Goal: Download file/media

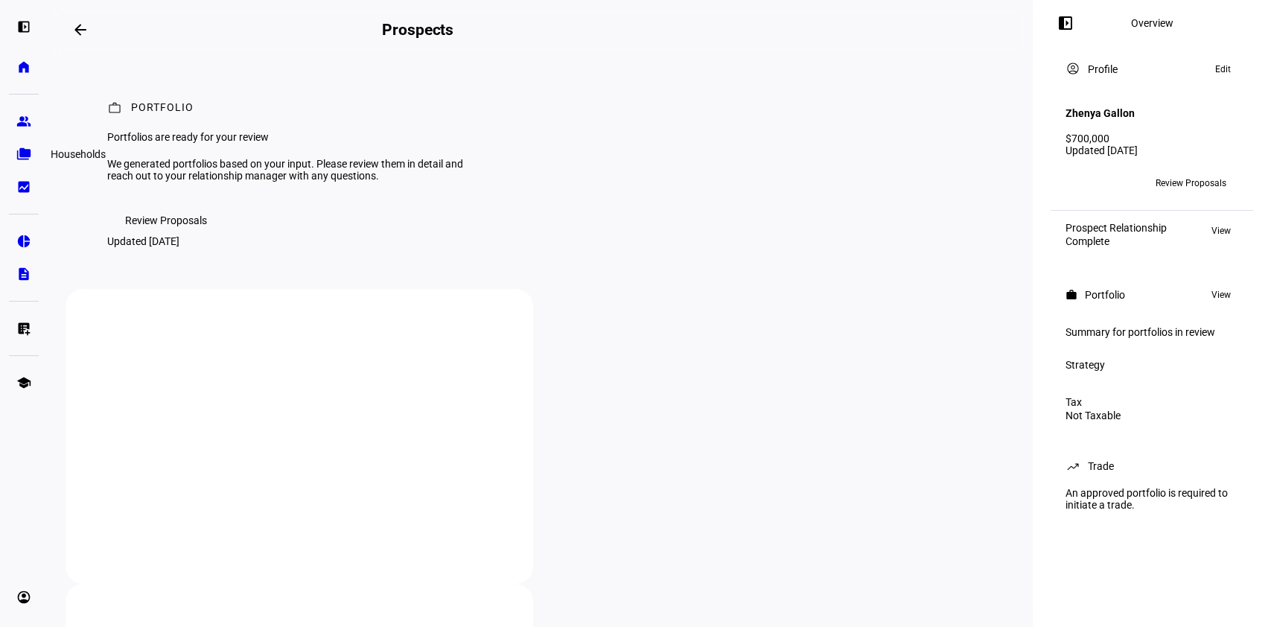
click at [24, 153] on eth-mat-symbol "folder_copy" at bounding box center [23, 154] width 15 height 15
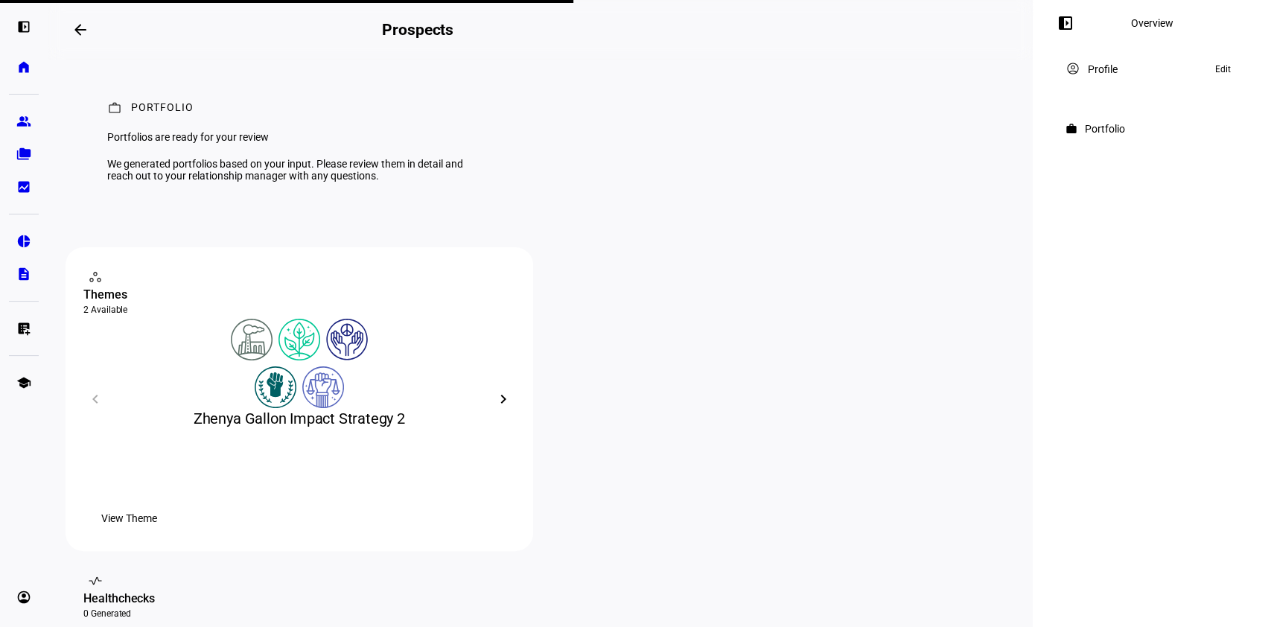
click at [1105, 128] on div "Portfolio" at bounding box center [1105, 129] width 40 height 12
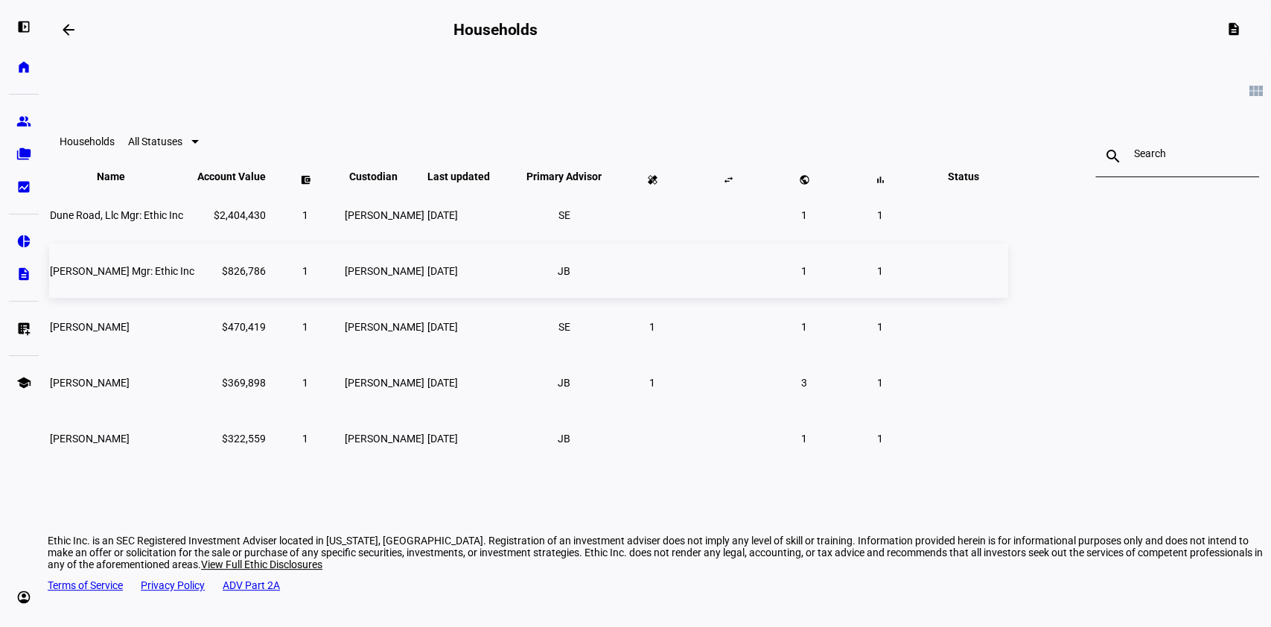
click at [194, 277] on span "[PERSON_NAME] Mgr: Ethic Inc" at bounding box center [122, 271] width 144 height 12
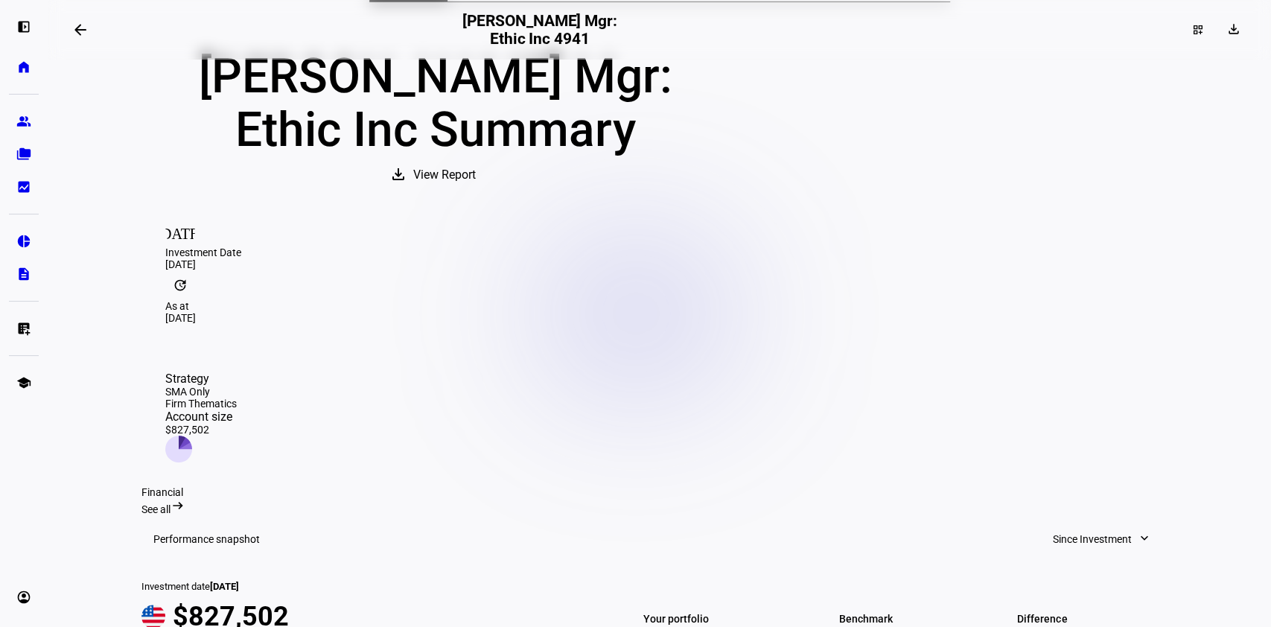
scroll to position [98, 0]
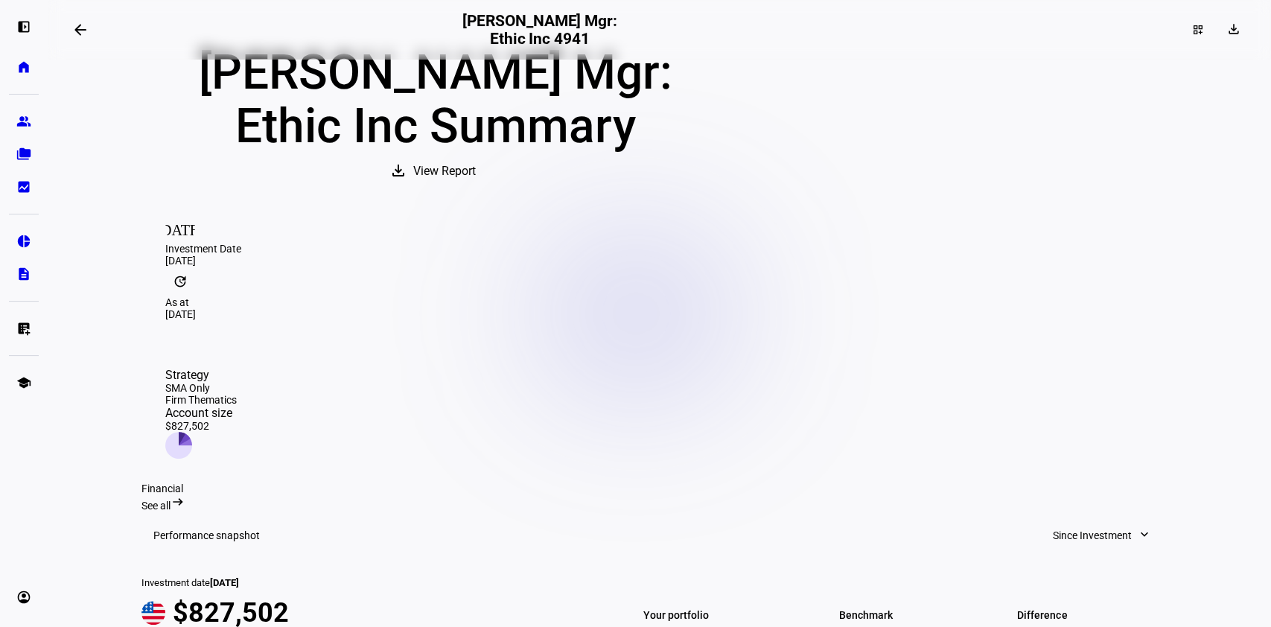
click at [1258, 112] on eth-layout-page-content "arrow_backwards Jennifer L Blome Mgr: Ethic Inc 4941 dashboard_customize downlo…" at bounding box center [659, 313] width 1223 height 627
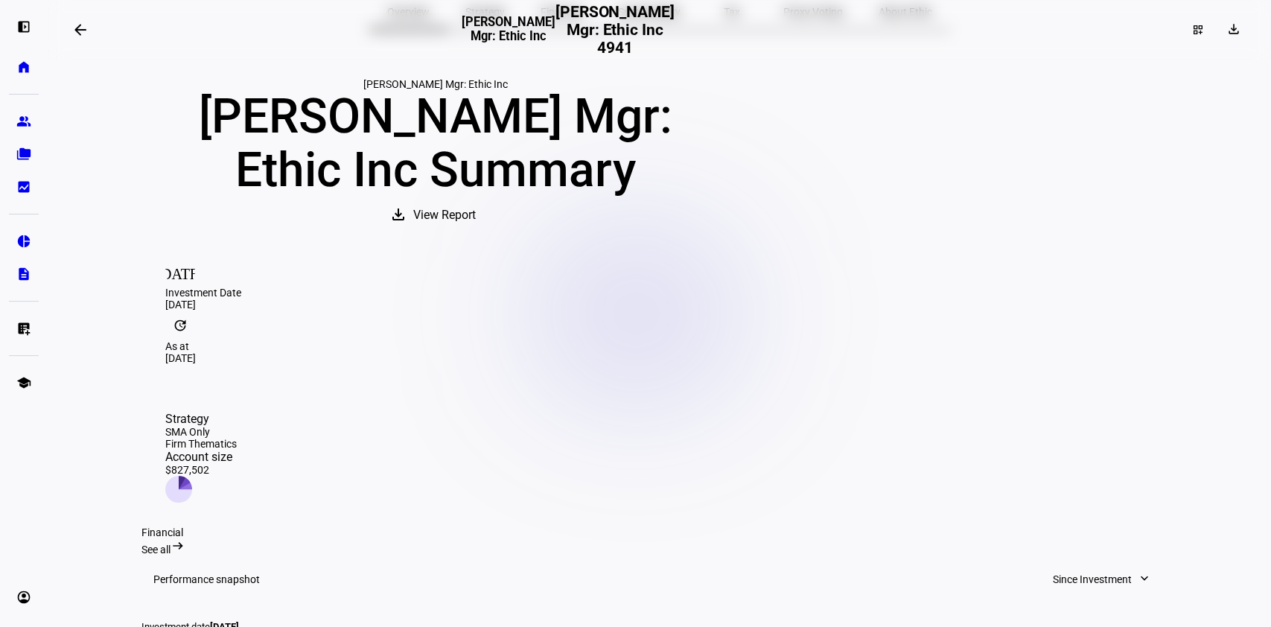
scroll to position [0, 0]
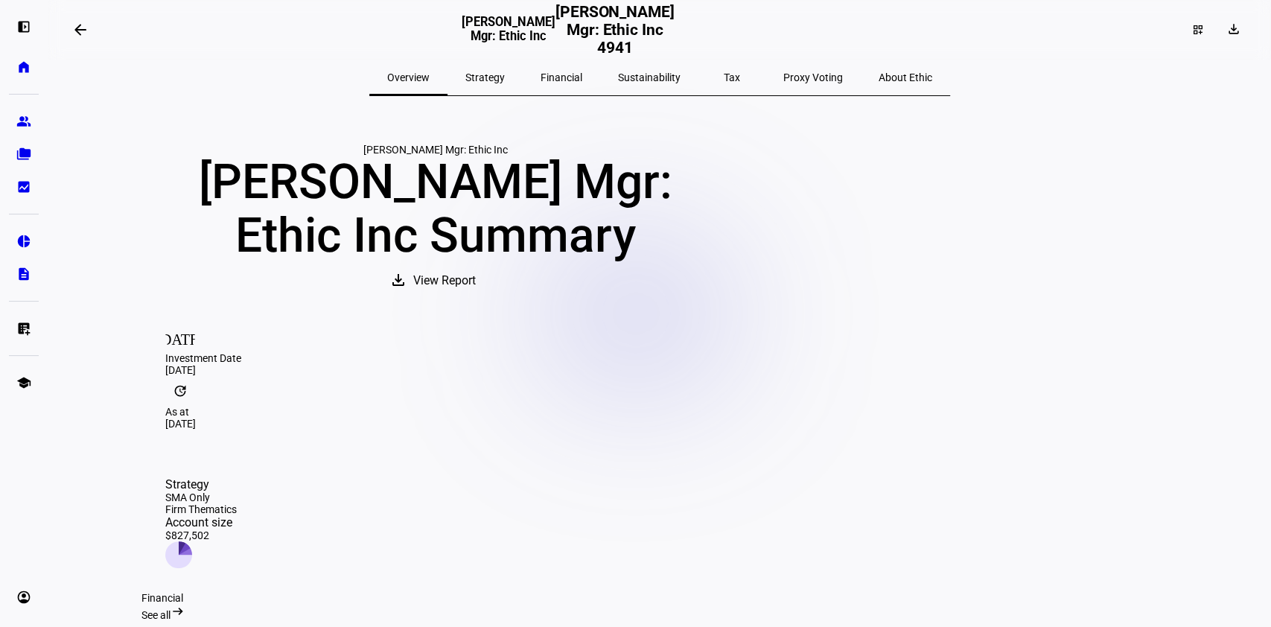
click at [505, 74] on span "Strategy" at bounding box center [484, 77] width 39 height 10
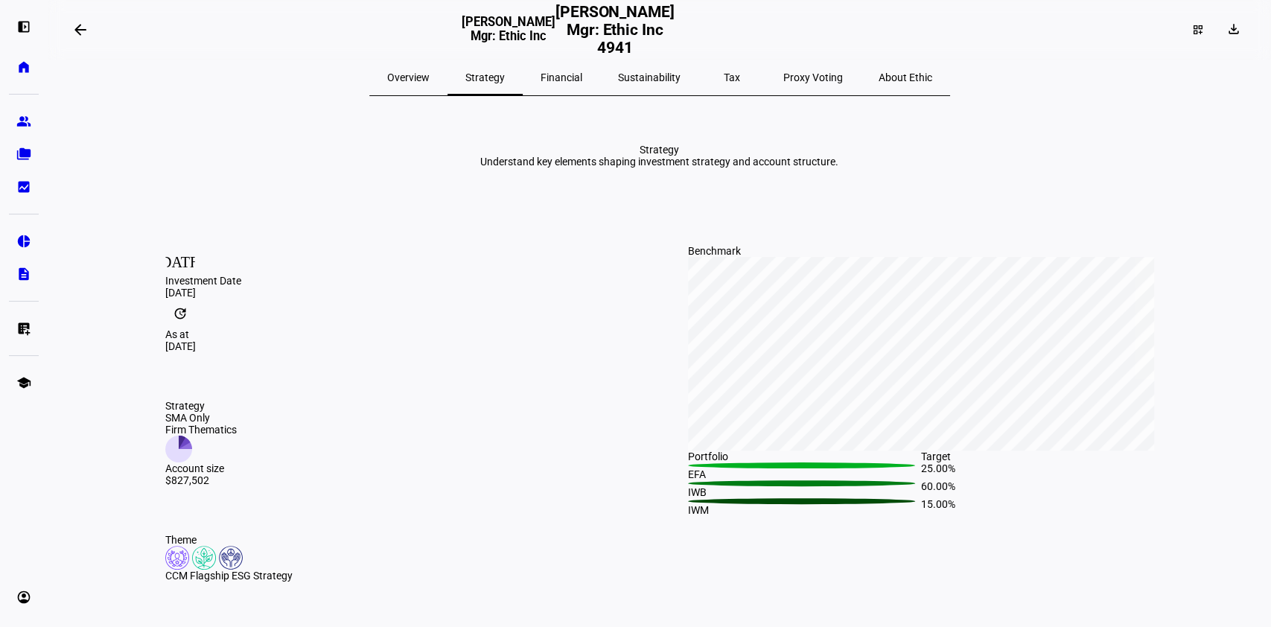
click at [582, 72] on span "Financial" at bounding box center [561, 77] width 42 height 10
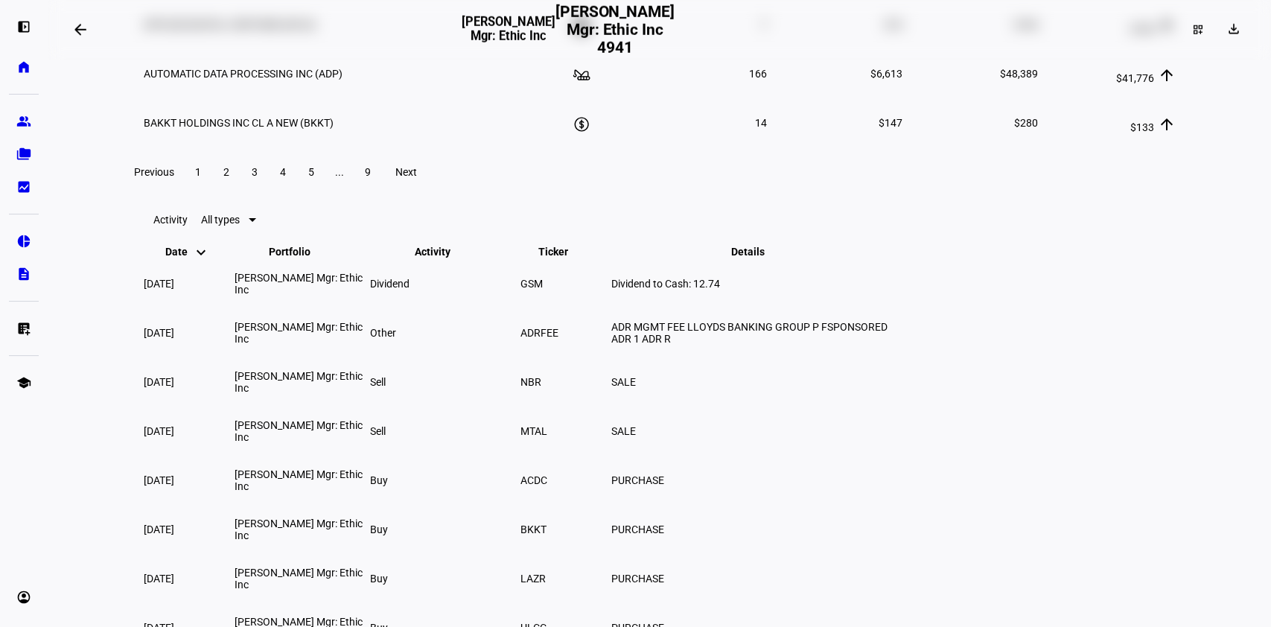
scroll to position [2714, 0]
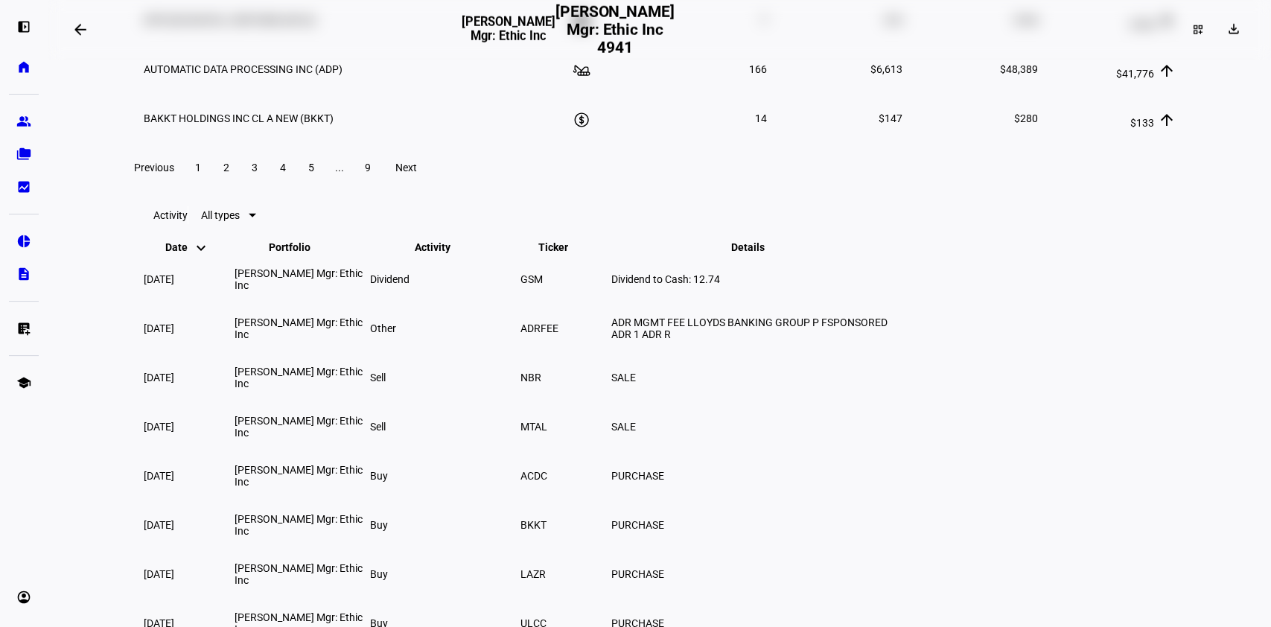
click at [381, 185] on span at bounding box center [367, 168] width 27 height 36
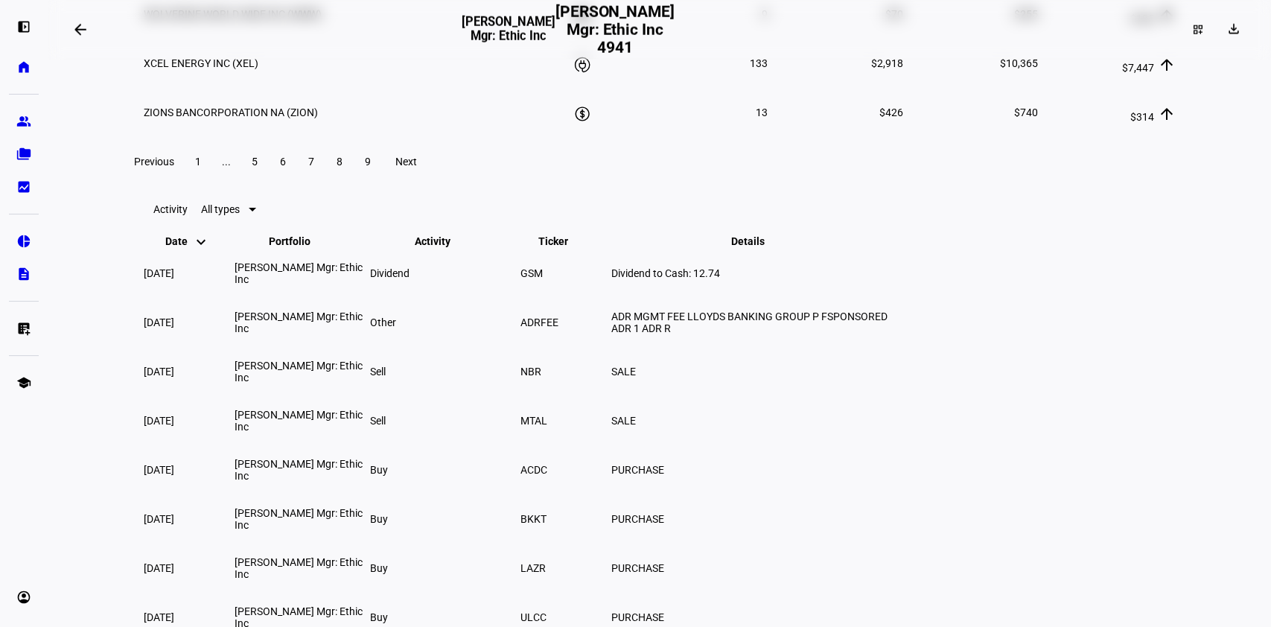
scroll to position [2424, 0]
click at [342, 169] on span "8" at bounding box center [339, 163] width 6 height 12
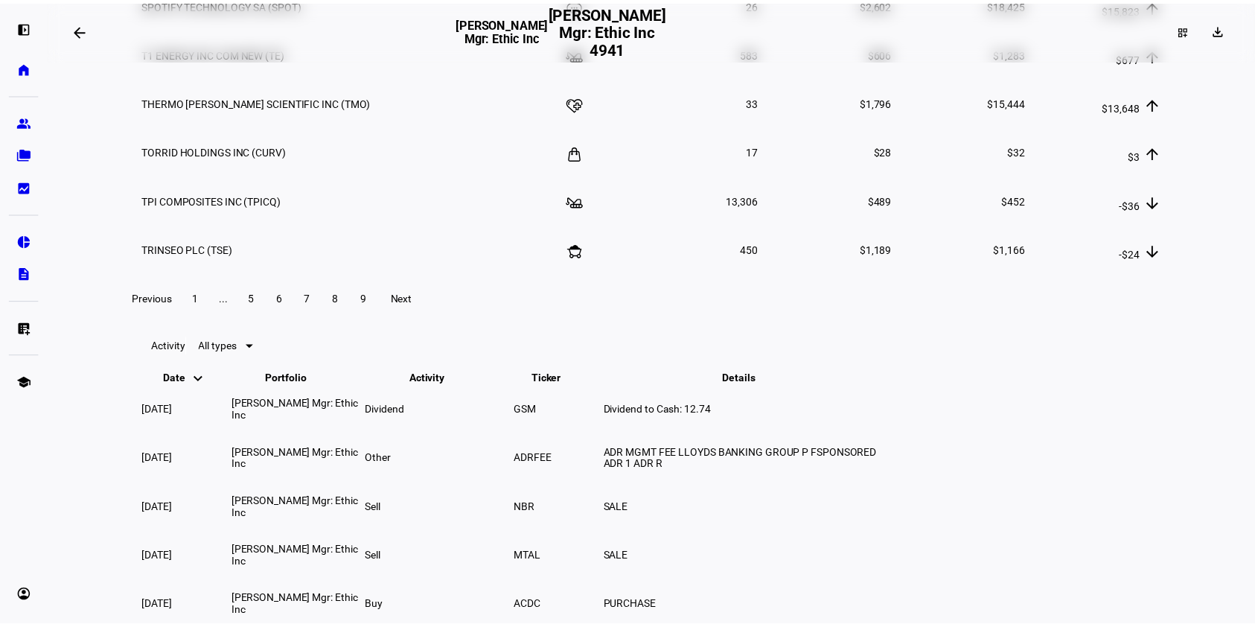
scroll to position [2584, 0]
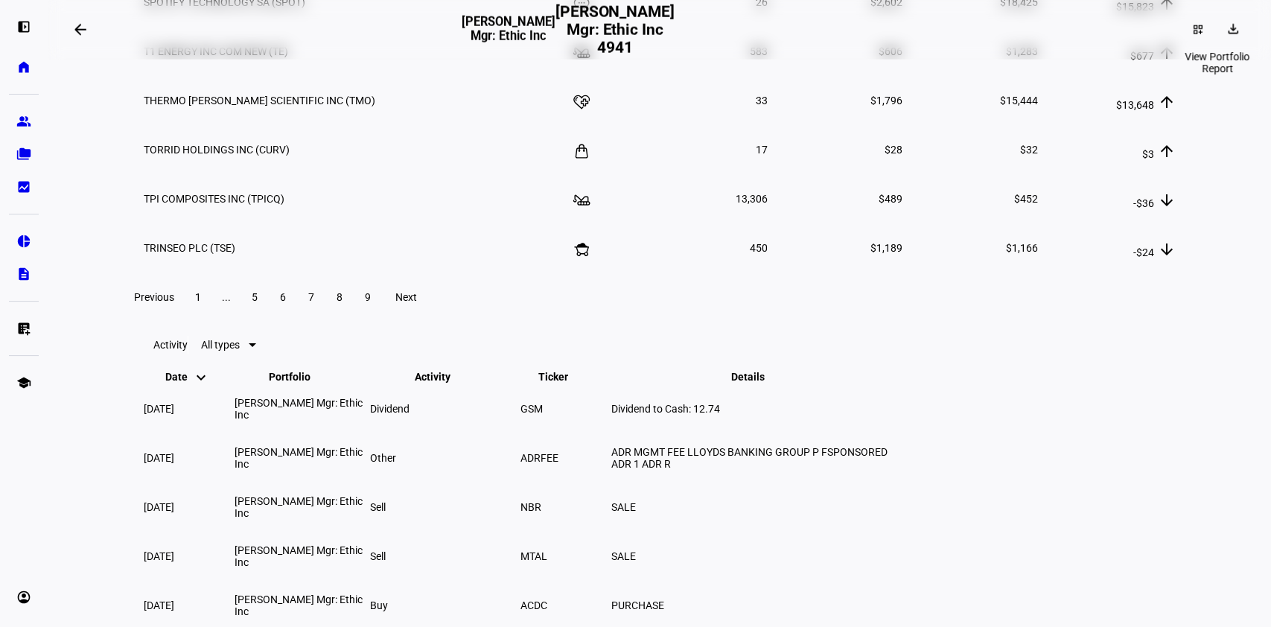
click at [1225, 32] on mat-icon "download" at bounding box center [1232, 29] width 15 height 15
click at [1172, 65] on span "Portfolio Factsheet" at bounding box center [1189, 66] width 89 height 12
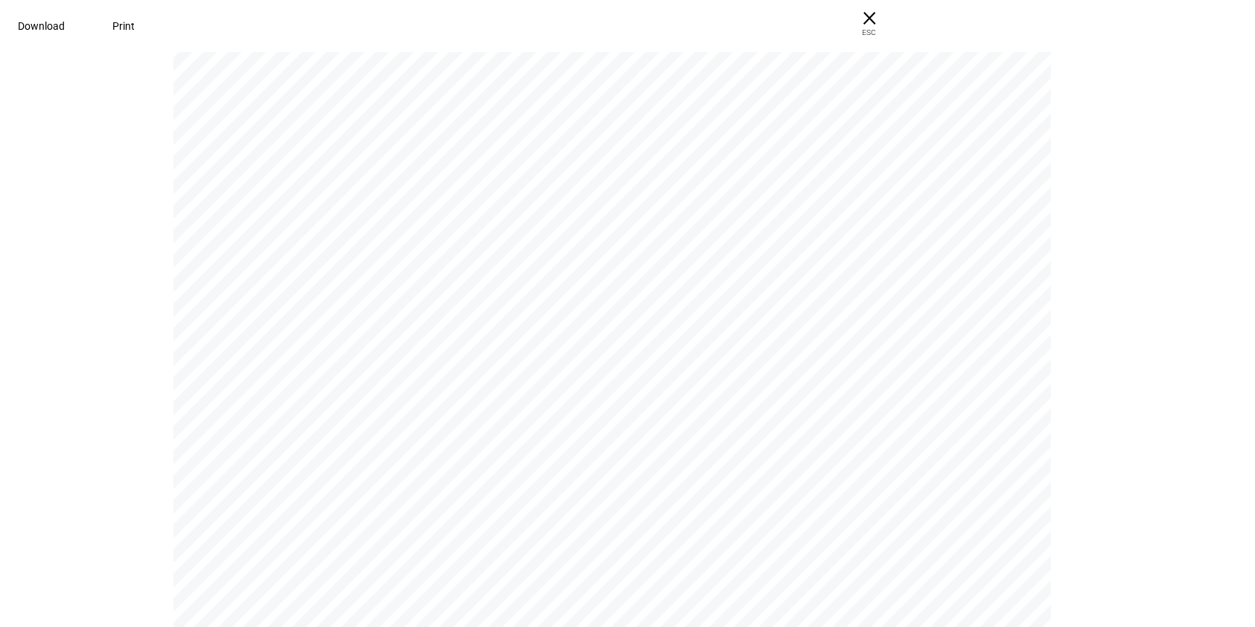
scroll to position [0, 0]
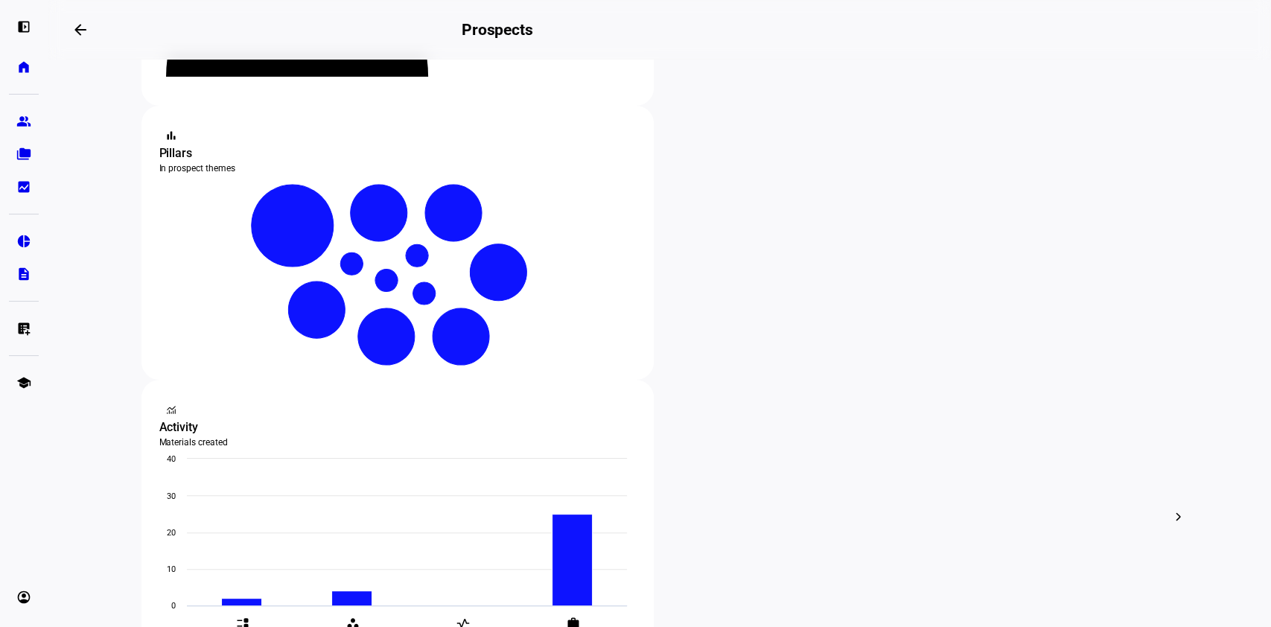
scroll to position [255, 0]
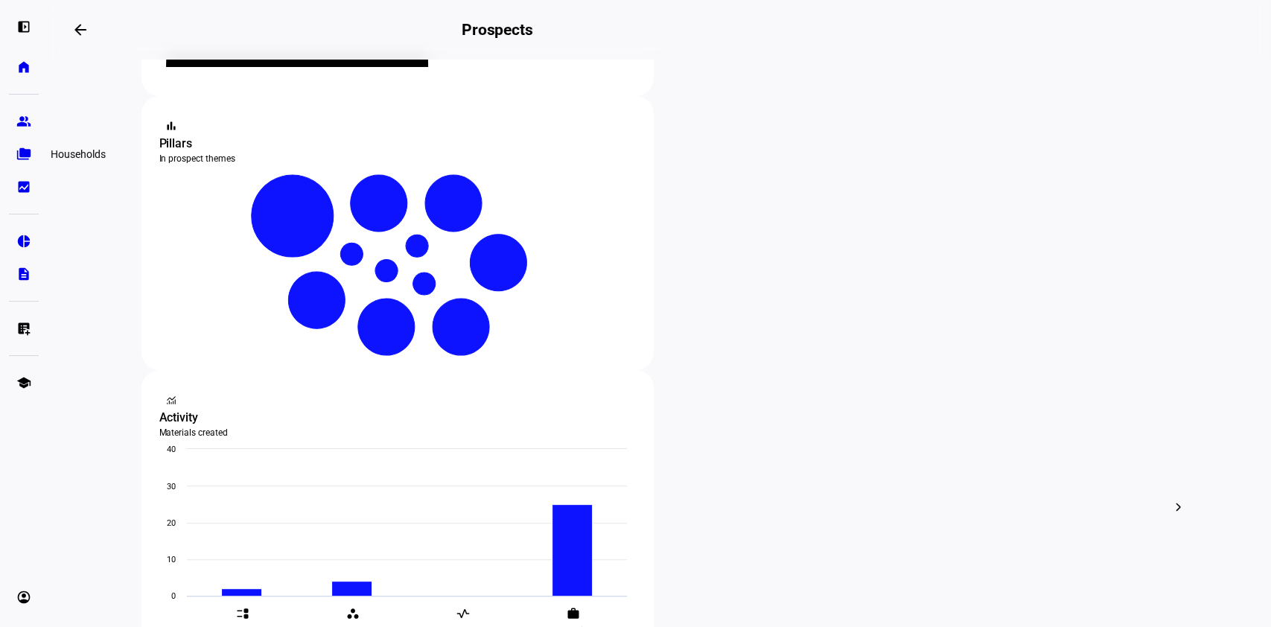
click at [17, 143] on link "folder_copy Households" at bounding box center [24, 154] width 30 height 30
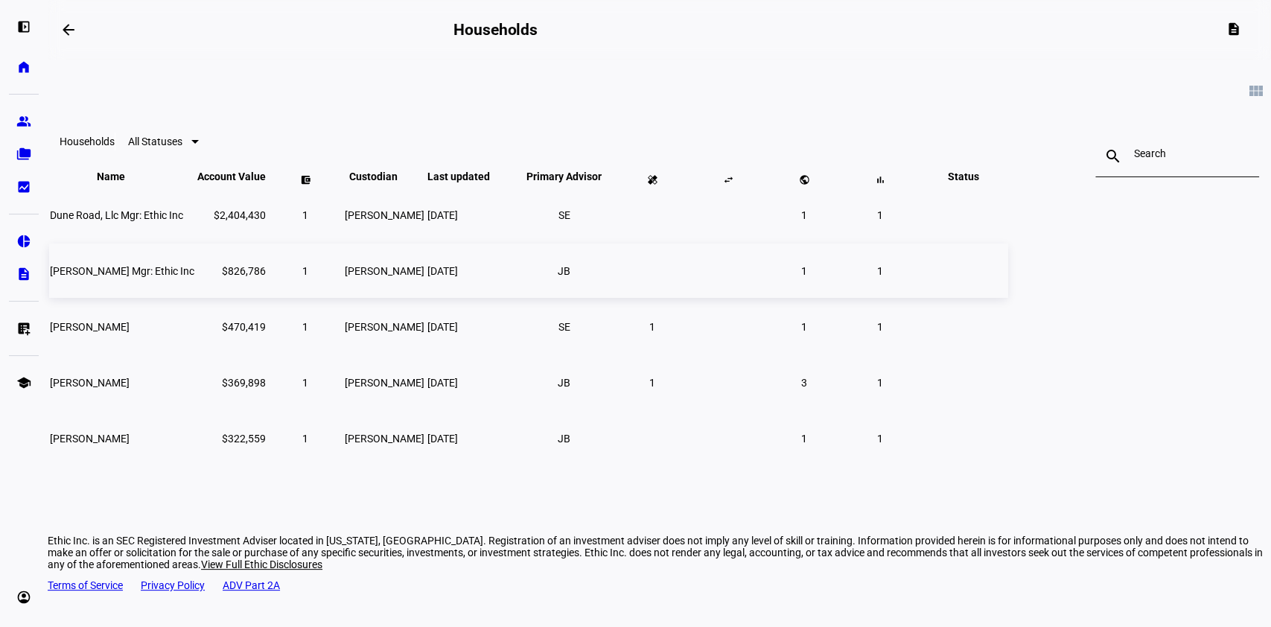
click at [195, 291] on td "[PERSON_NAME] Mgr: Ethic Inc" at bounding box center [122, 270] width 146 height 54
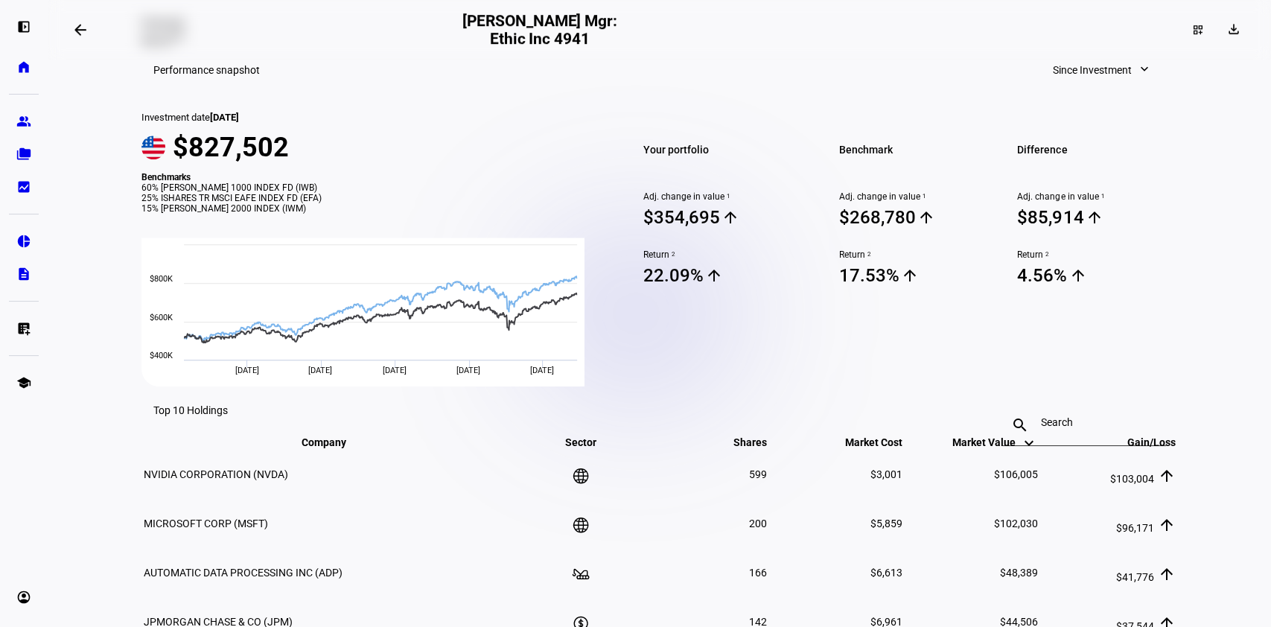
scroll to position [397, 0]
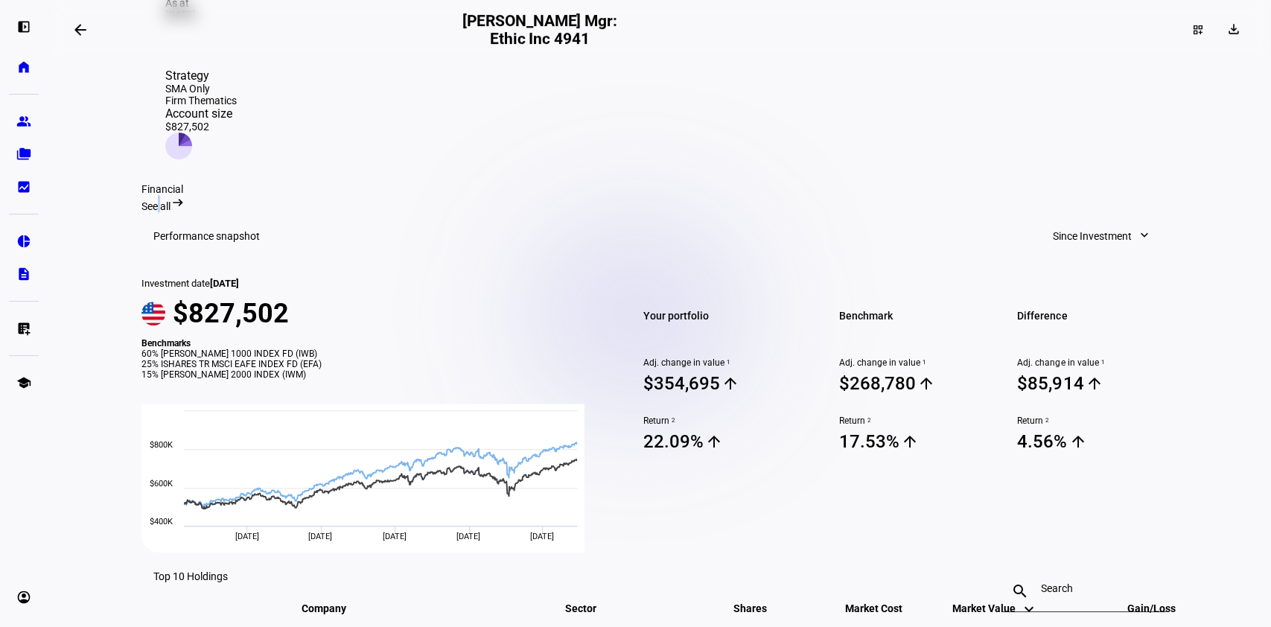
drag, startPoint x: 1137, startPoint y: 108, endPoint x: 1145, endPoint y: 115, distance: 10.0
click at [1145, 183] on div "Financial See all arrow_right_alt" at bounding box center [659, 197] width 1036 height 29
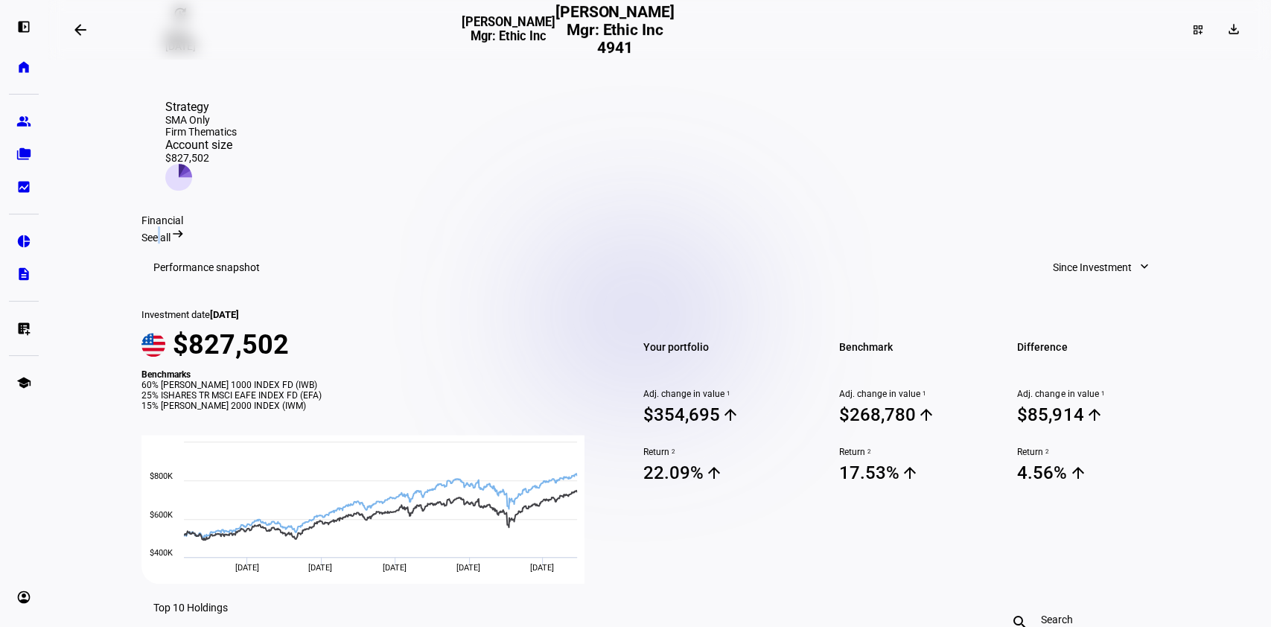
scroll to position [401, 0]
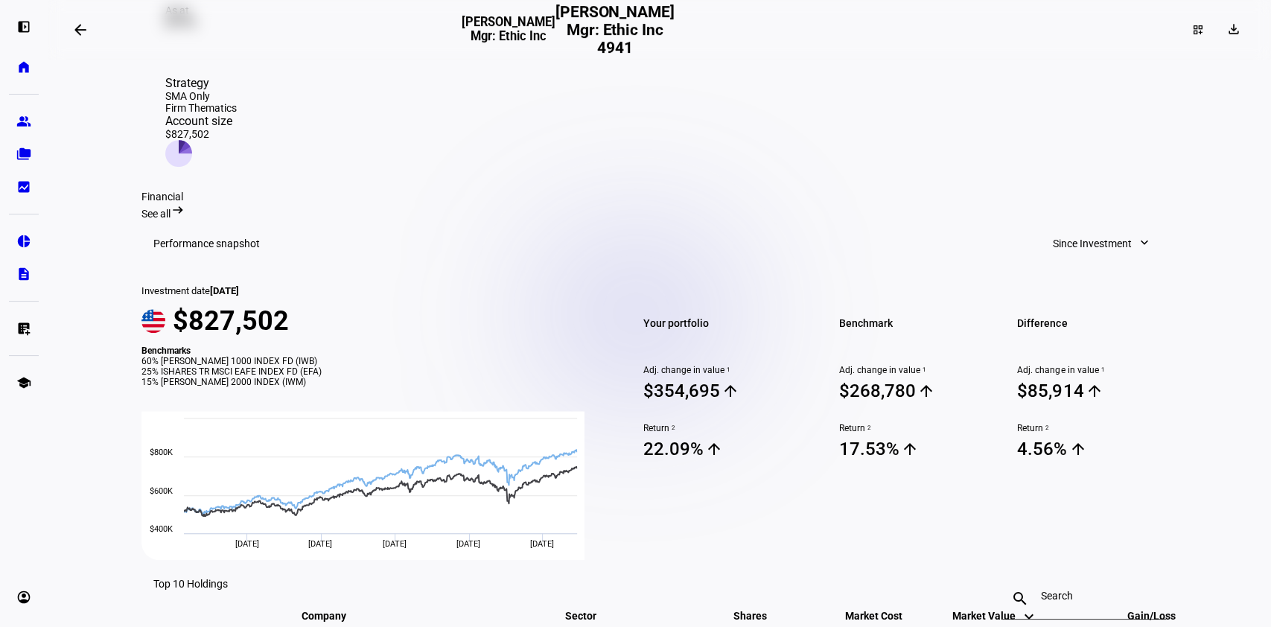
click at [170, 208] on span "See all" at bounding box center [155, 214] width 29 height 12
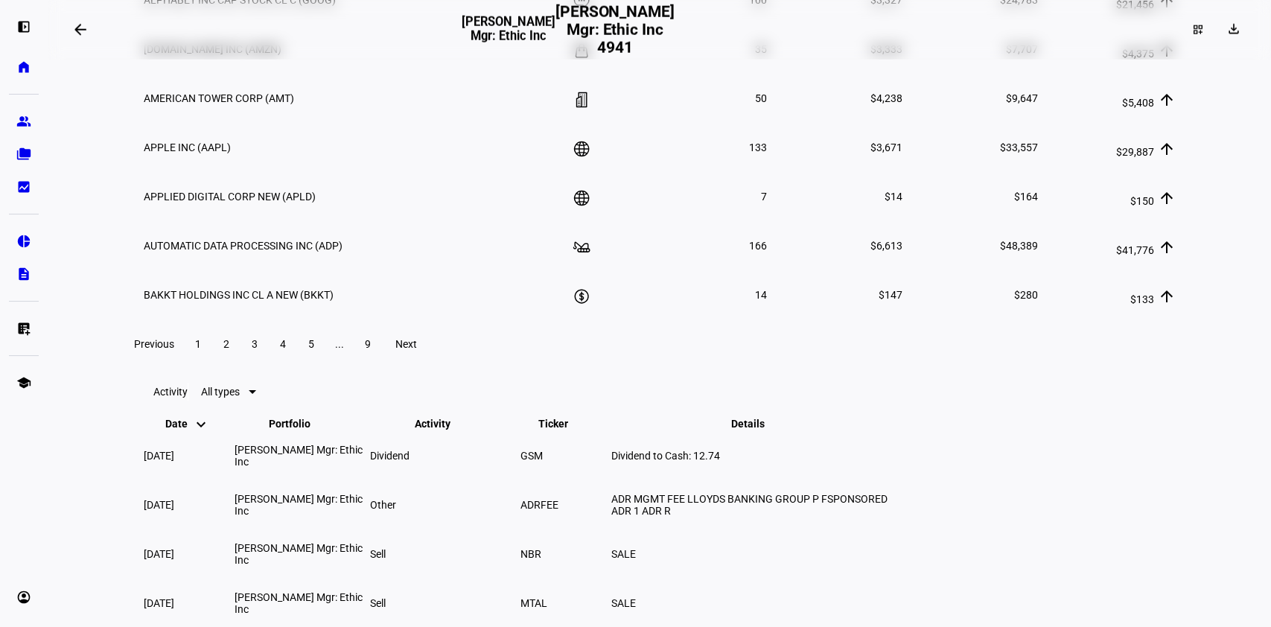
scroll to position [2533, 0]
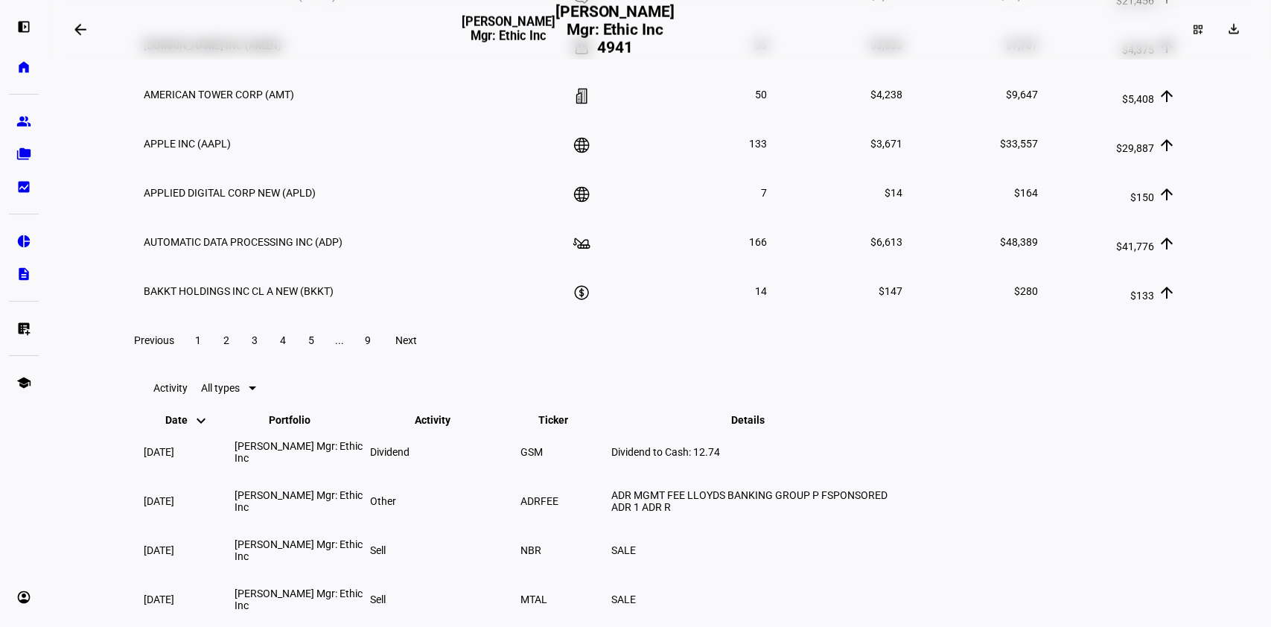
scroll to position [2677, 0]
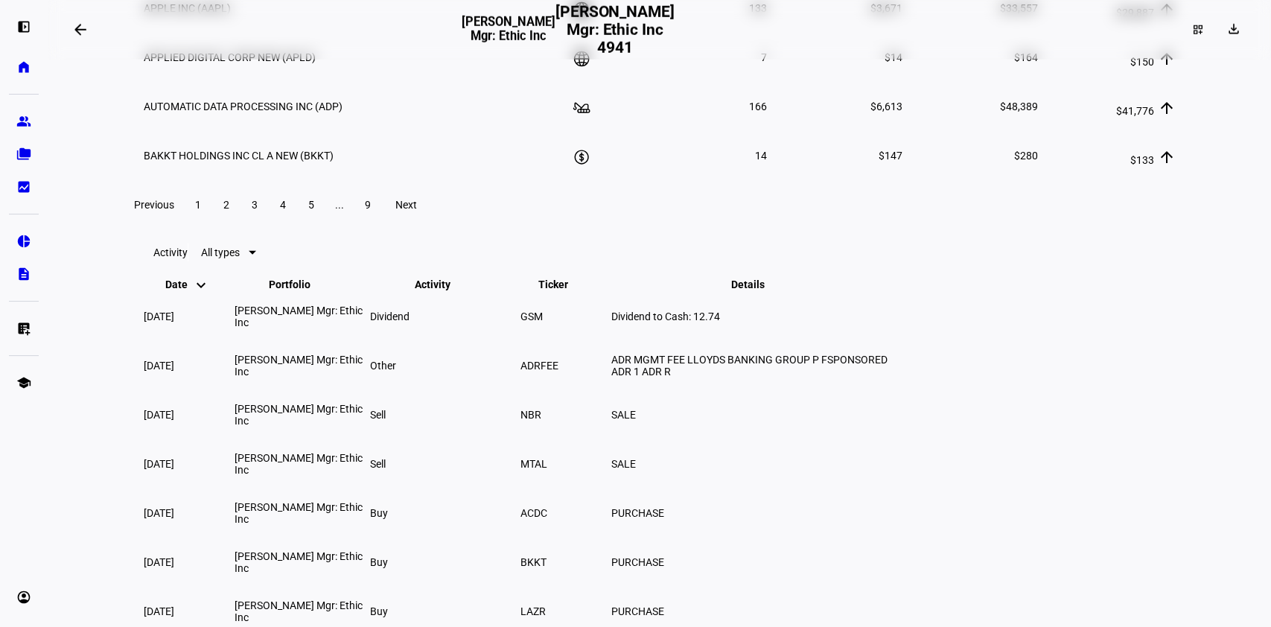
click at [240, 223] on span at bounding box center [226, 205] width 27 height 36
click at [624, 81] on td at bounding box center [581, 57] width 102 height 48
click at [648, 130] on td "5" at bounding box center [701, 107] width 134 height 48
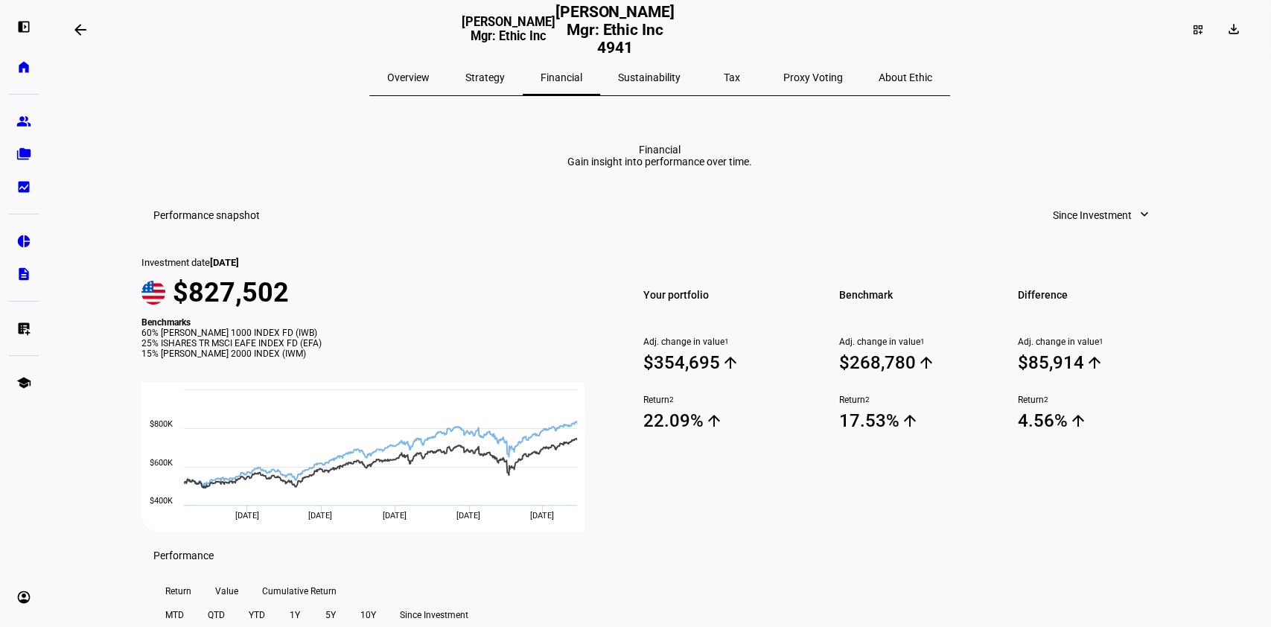
click at [995, 167] on eth-report-page-title "Financial Gain insight into performance over time." at bounding box center [659, 156] width 1036 height 24
